Goal: Information Seeking & Learning: Learn about a topic

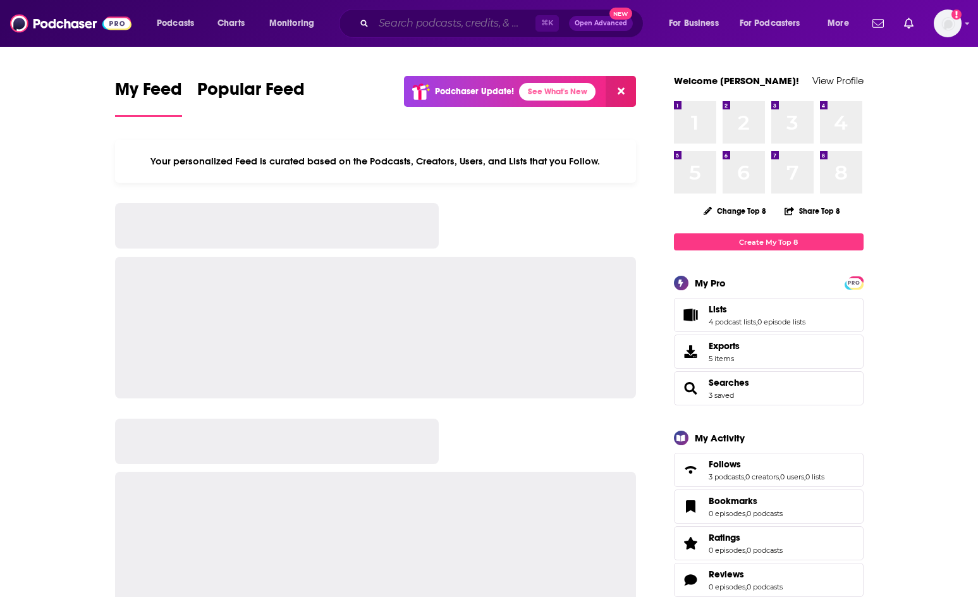
click at [413, 20] on input "Search podcasts, credits, & more..." at bounding box center [455, 23] width 162 height 20
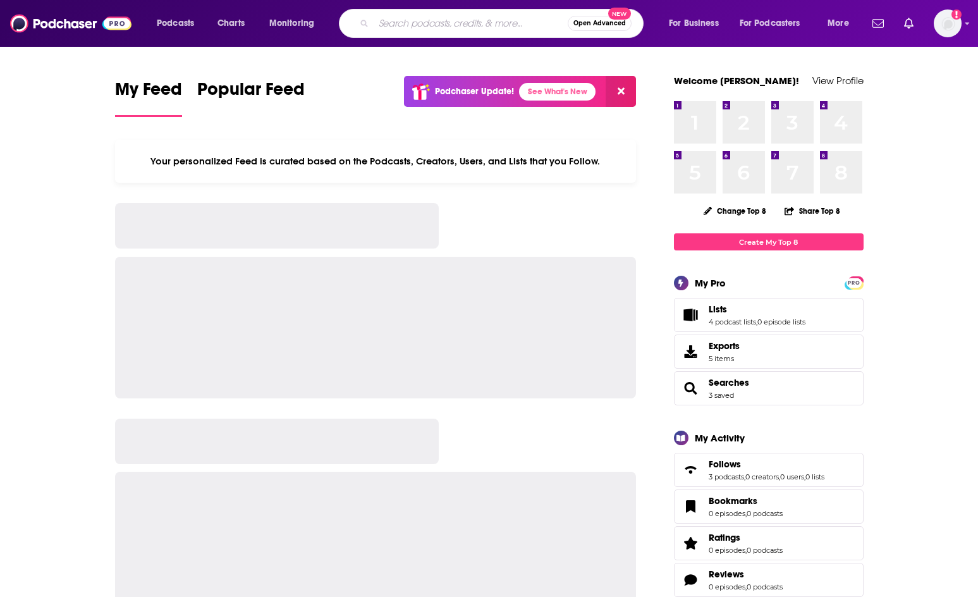
paste input "KFC Radio"
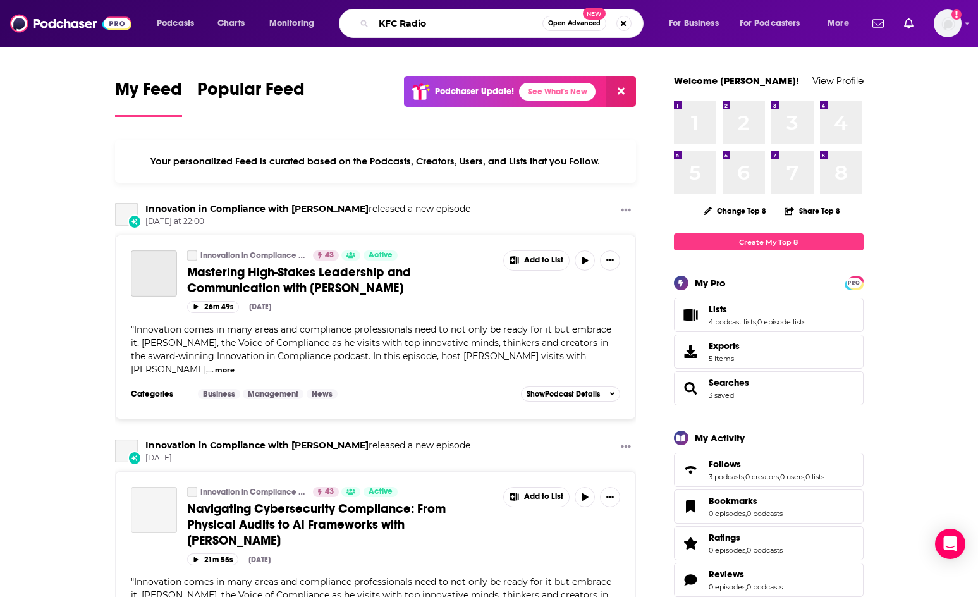
type input "KFC Radio"
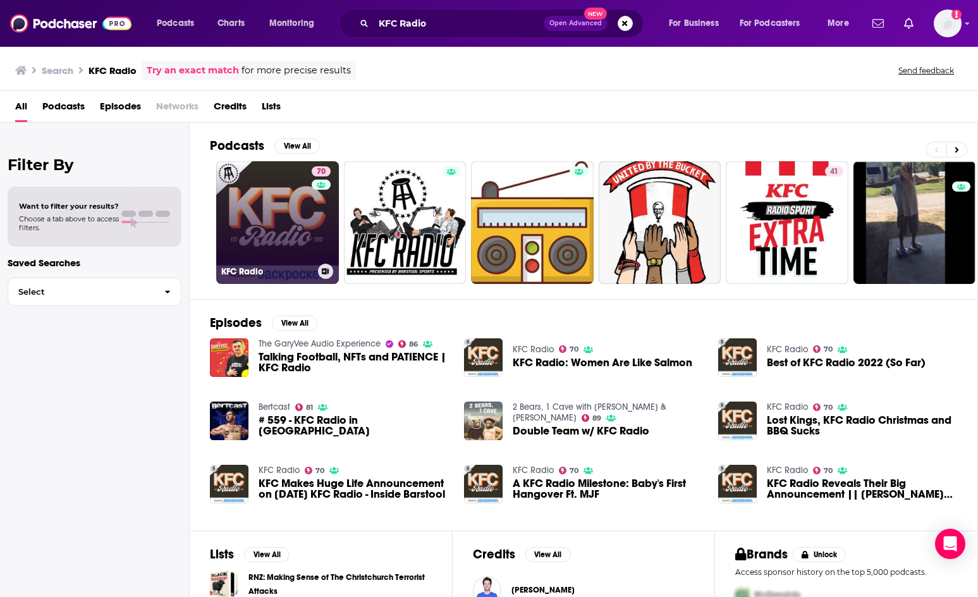
click at [257, 225] on link "70 KFC Radio" at bounding box center [277, 222] width 123 height 123
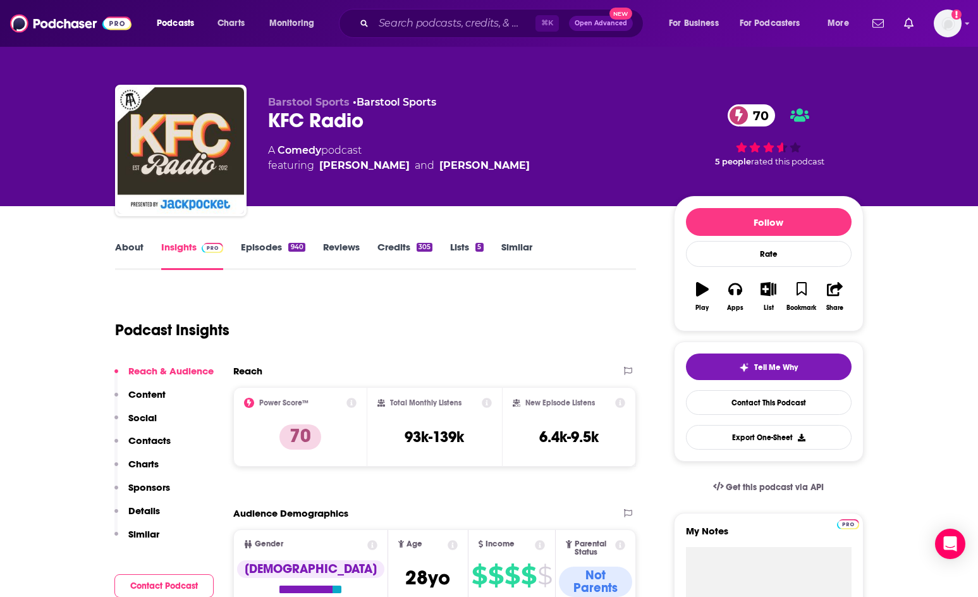
click at [372, 348] on div "Podcast Insights" at bounding box center [370, 322] width 511 height 64
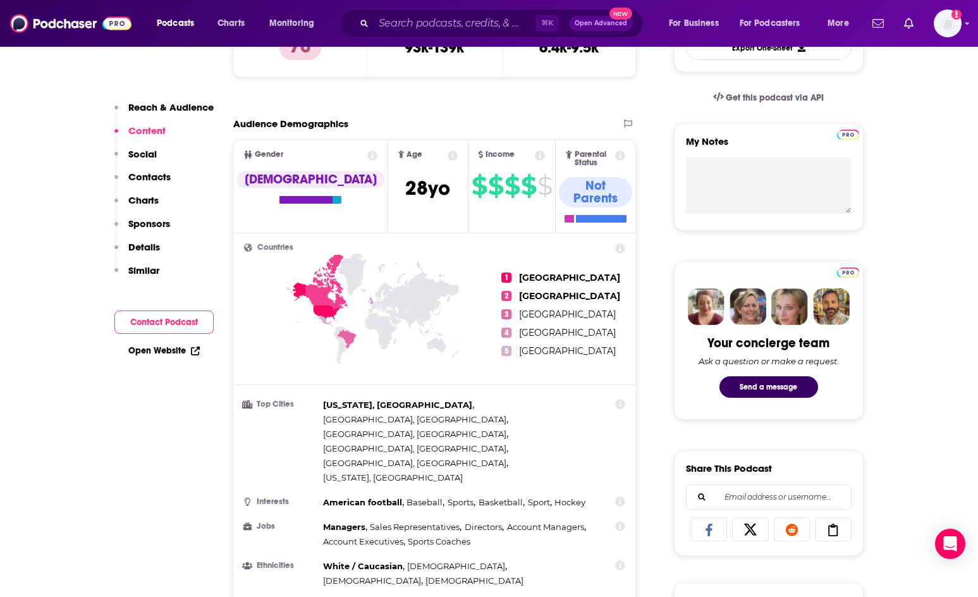
scroll to position [384, 0]
